Goal: Task Accomplishment & Management: Manage account settings

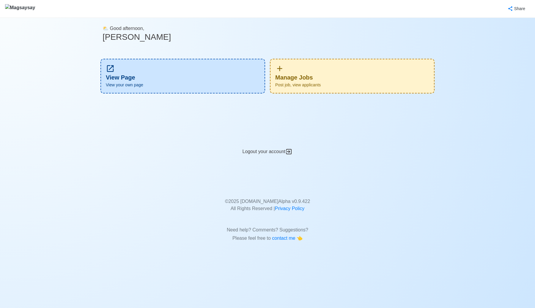
click at [370, 82] on span "Post job, view applicants" at bounding box center [352, 85] width 154 height 6
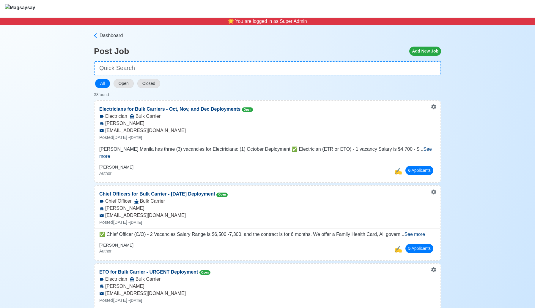
click at [423, 232] on span "See more" at bounding box center [414, 234] width 20 height 5
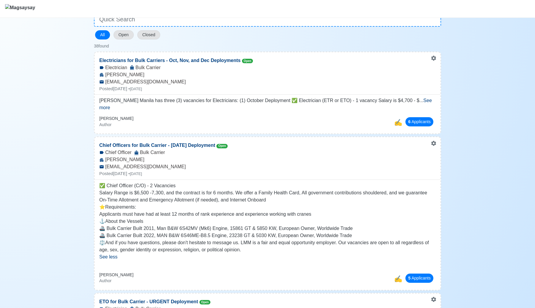
scroll to position [51, 0]
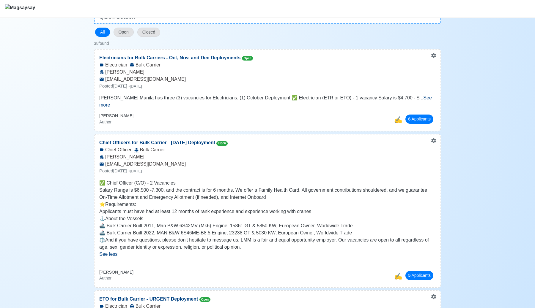
click at [422, 95] on span "See more" at bounding box center [265, 101] width 332 height 12
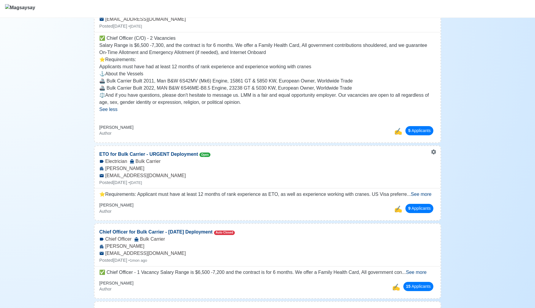
scroll to position [460, 0]
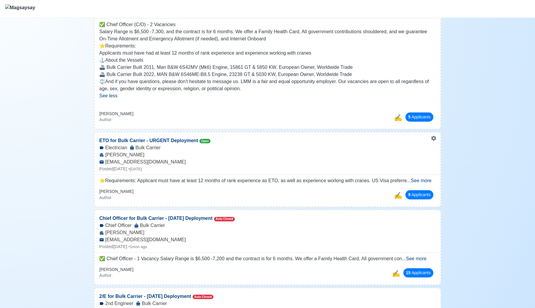
click at [424, 180] on span "See more" at bounding box center [421, 180] width 20 height 5
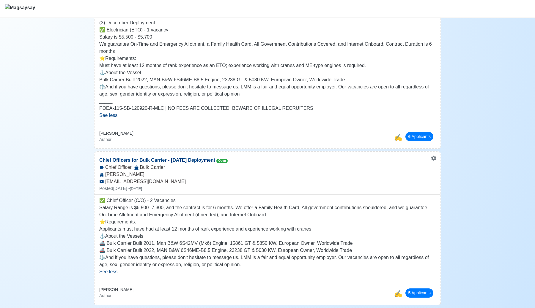
scroll to position [283, 0]
click at [424, 138] on button "6 Applicant s" at bounding box center [419, 136] width 28 height 9
